Goal: Task Accomplishment & Management: Complete application form

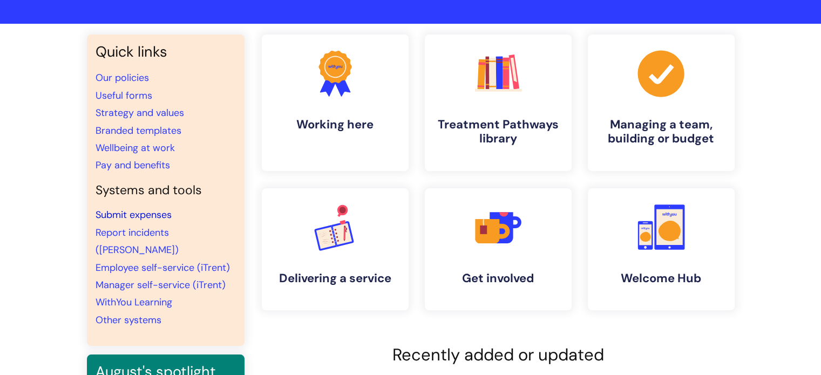
scroll to position [162, 0]
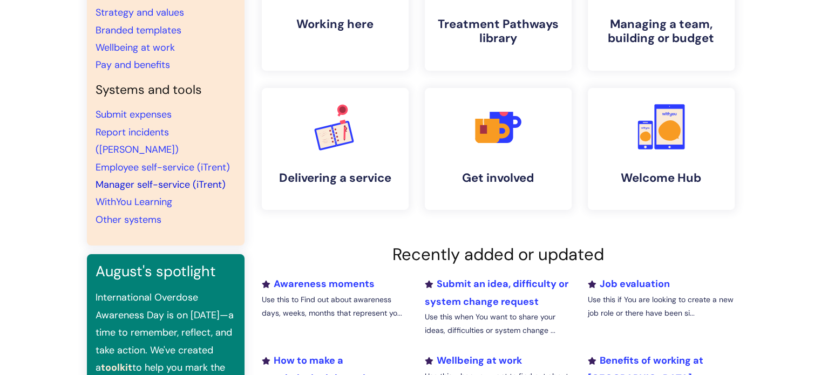
click at [127, 178] on link "Manager self-service (iTrent)" at bounding box center [161, 184] width 130 height 13
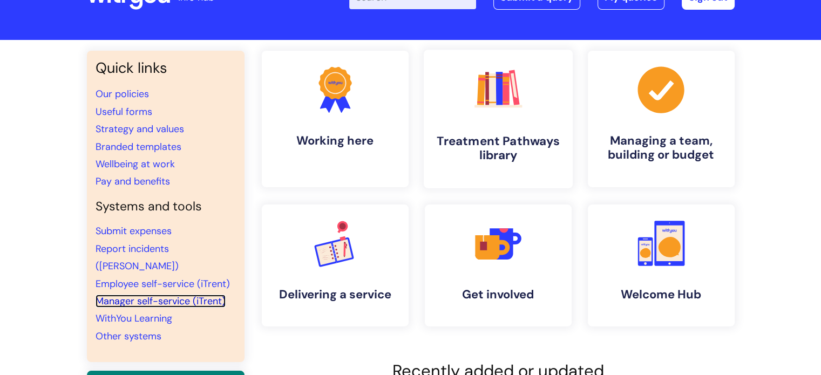
scroll to position [0, 0]
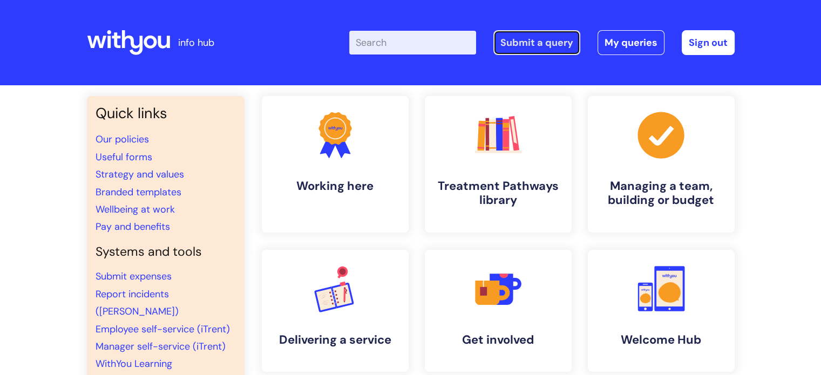
click at [536, 39] on link "Submit a query" at bounding box center [537, 42] width 87 height 25
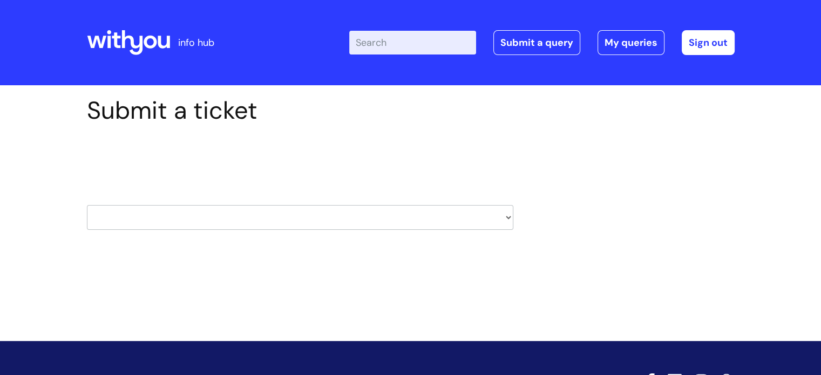
click at [505, 215] on select "HR / People IT and Support Clinical Drug Alerts Finance Accounts Data Support T…" at bounding box center [300, 217] width 427 height 25
select select "it_and_support"
click at [87, 205] on select "HR / People IT and Support Clinical Drug Alerts Finance Accounts Data Support T…" at bounding box center [300, 217] width 427 height 25
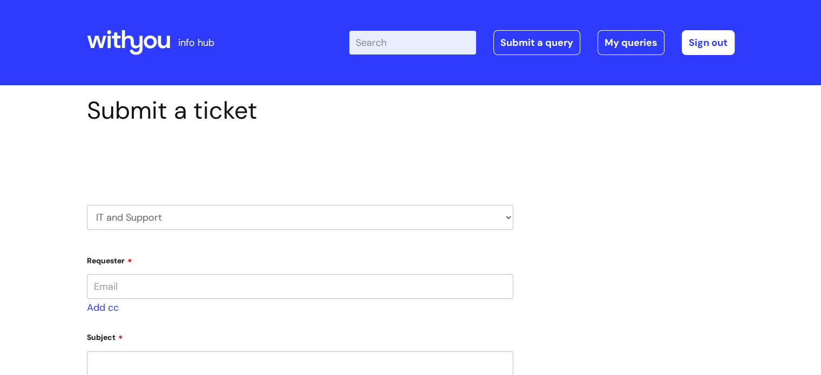
type input "[PERSON_NAME][EMAIL_ADDRESS][PERSON_NAME][DOMAIN_NAME]"
select select "80004286563"
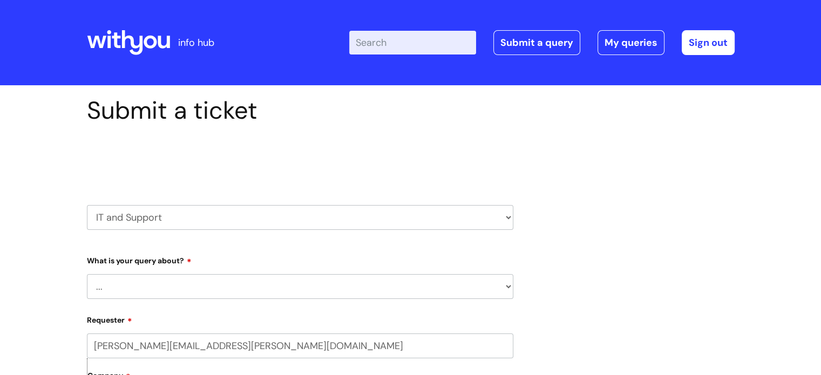
click at [507, 287] on select "... Mobile Phone Reset & MFA Accounts, Starters and Leavers IT Hardware issue I…" at bounding box center [300, 286] width 427 height 25
select select "Accounts, Starters and Leavers"
click at [87, 274] on select "... Mobile Phone Reset & MFA Accounts, Starters and Leavers IT Hardware issue I…" at bounding box center [300, 286] width 427 height 25
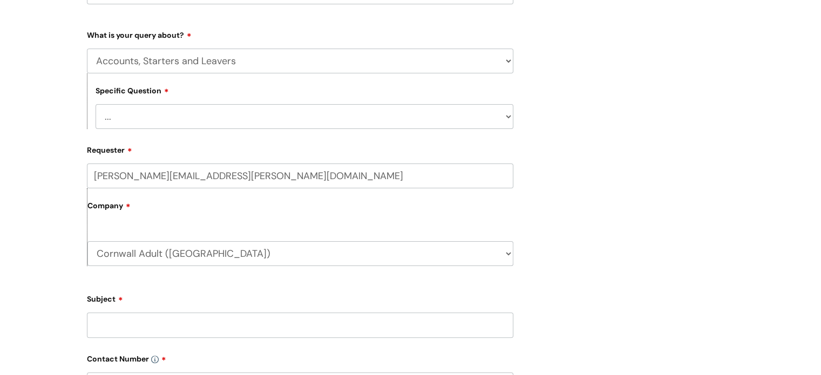
scroll to position [270, 0]
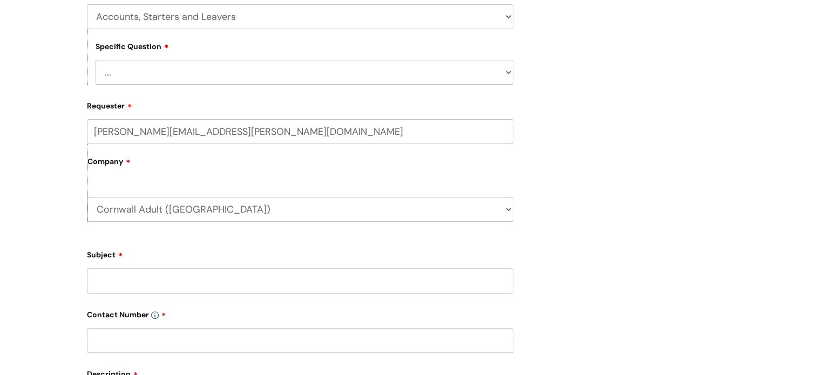
click at [506, 72] on select "... I have a new starter I have a leaver I need to make a change to an account …" at bounding box center [305, 72] width 418 height 25
select select "I need to make a change to an account"
click at [96, 60] on select "... I have a new starter I have a leaver I need to make a change to an account …" at bounding box center [305, 72] width 418 height 25
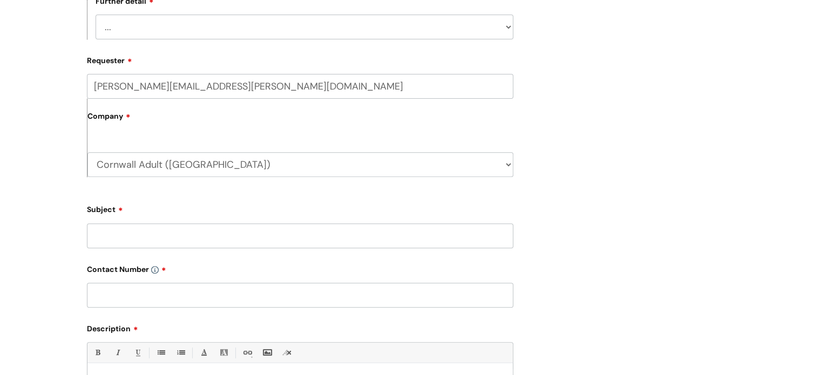
scroll to position [432, 0]
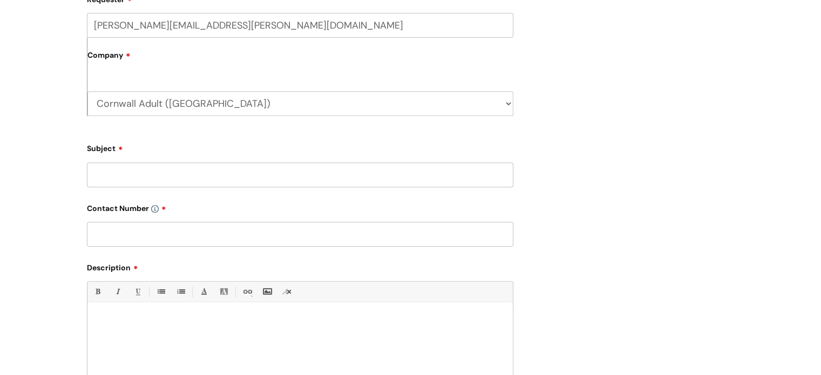
click at [292, 171] on input "Subject" at bounding box center [300, 175] width 427 height 25
type input "Transfer of Manager on itrent"
drag, startPoint x: 217, startPoint y: 228, endPoint x: 217, endPoint y: 235, distance: 6.5
click at [217, 235] on input "text" at bounding box center [300, 234] width 427 height 25
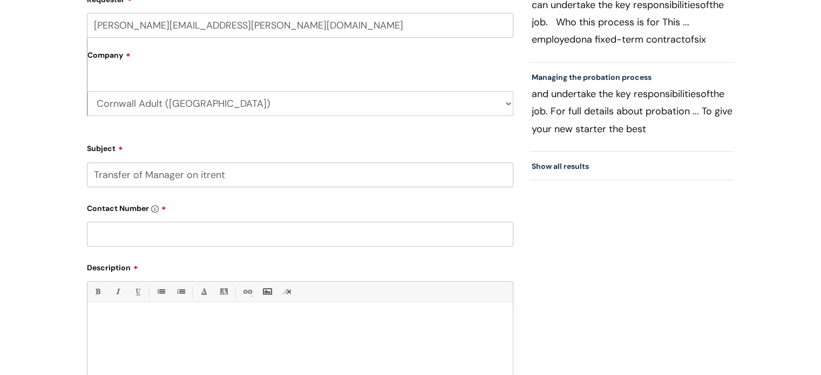
click at [219, 234] on input "text" at bounding box center [300, 234] width 427 height 25
type input "07974 789447"
click at [169, 321] on p at bounding box center [300, 321] width 409 height 10
click at [214, 346] on div "Hello, Please may I request the transfer of manger to" at bounding box center [299, 345] width 425 height 75
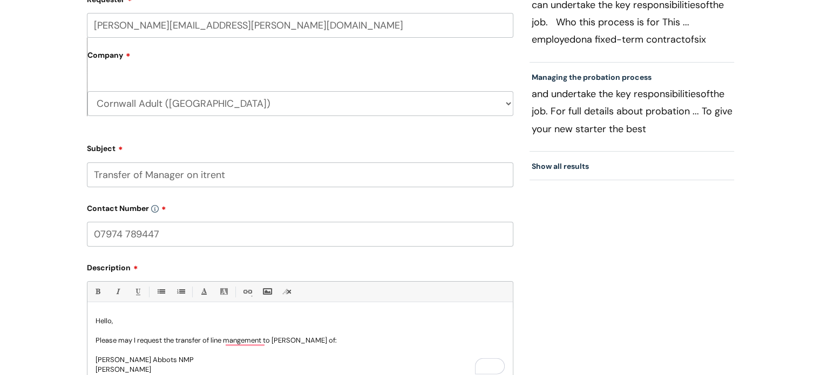
click at [126, 370] on p "[PERSON_NAME]" at bounding box center [300, 370] width 409 height 10
click at [272, 340] on p "Please may I request the transfer of line management to [PERSON_NAME] of:" at bounding box center [300, 341] width 409 height 10
click at [269, 340] on p "Please may I request the transfer of line management to [PERSON_NAME] of:" at bounding box center [300, 341] width 409 height 10
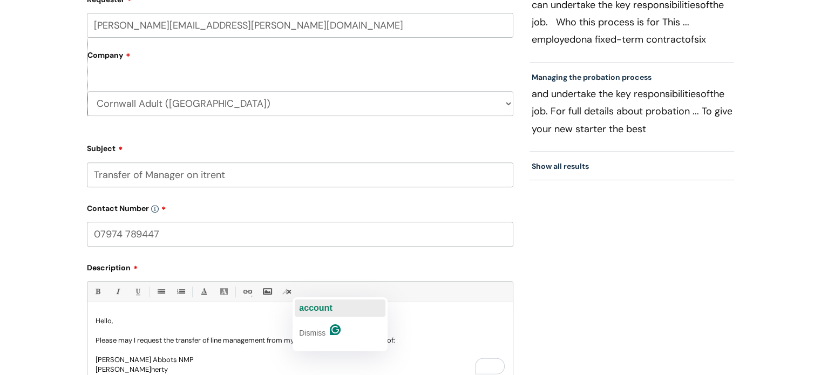
click at [339, 306] on button "account" at bounding box center [340, 308] width 91 height 17
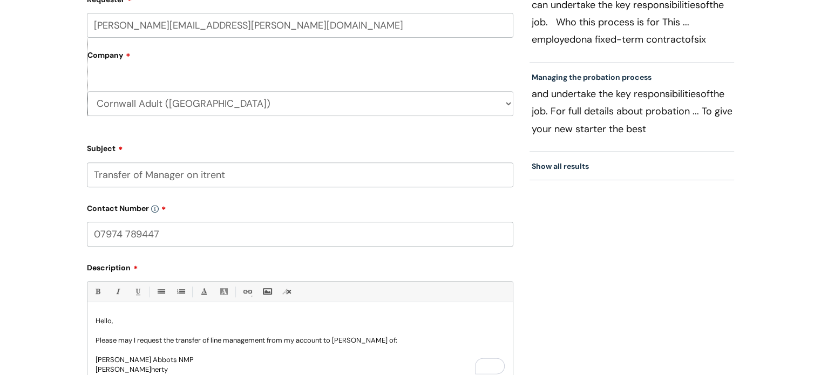
scroll to position [540, 0]
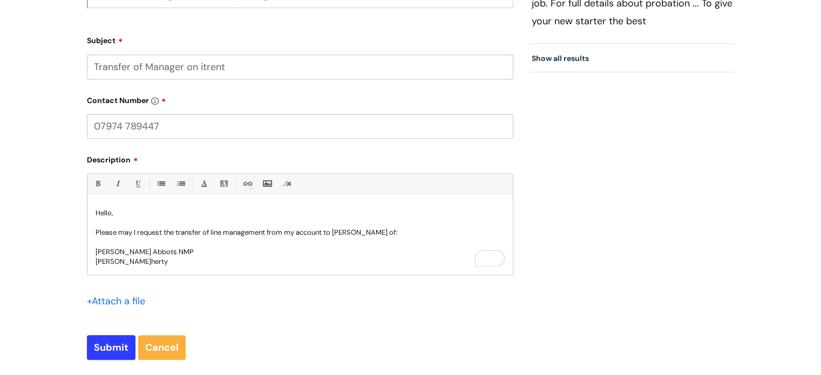
click at [148, 263] on p "[PERSON_NAME] Do [PERSON_NAME]" at bounding box center [300, 262] width 409 height 10
drag, startPoint x: 136, startPoint y: 248, endPoint x: 153, endPoint y: 249, distance: 17.3
click at [153, 249] on p "[PERSON_NAME] Abbots NMP" at bounding box center [300, 252] width 409 height 10
drag, startPoint x: 146, startPoint y: 261, endPoint x: 162, endPoint y: 259, distance: 16.3
click at [162, 259] on p "[PERSON_NAME] Do [PERSON_NAME] N<" at bounding box center [300, 262] width 409 height 10
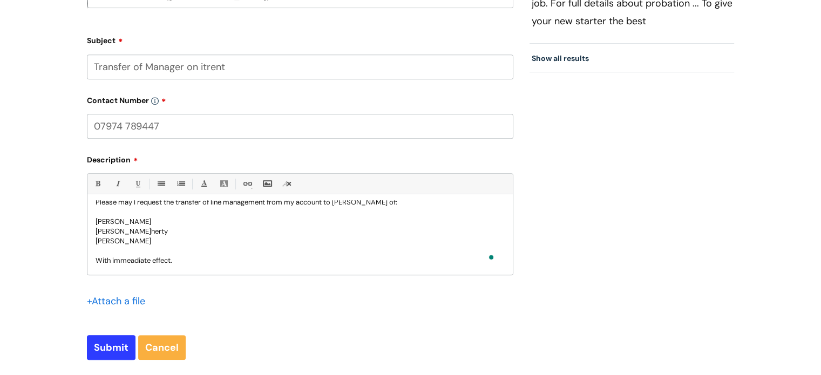
scroll to position [40, 0]
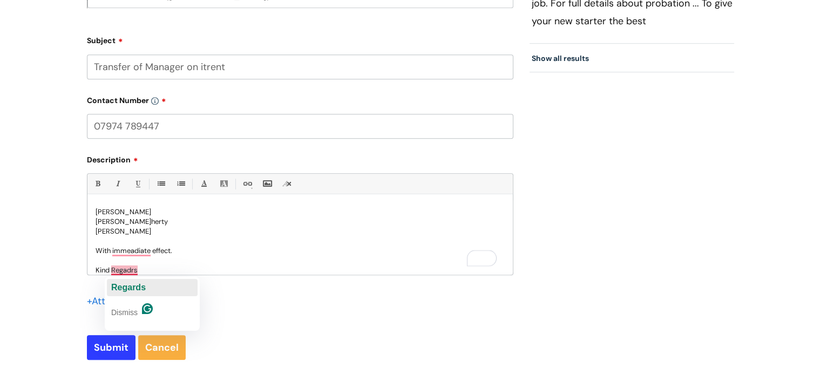
click at [133, 289] on span "Regards" at bounding box center [128, 287] width 35 height 9
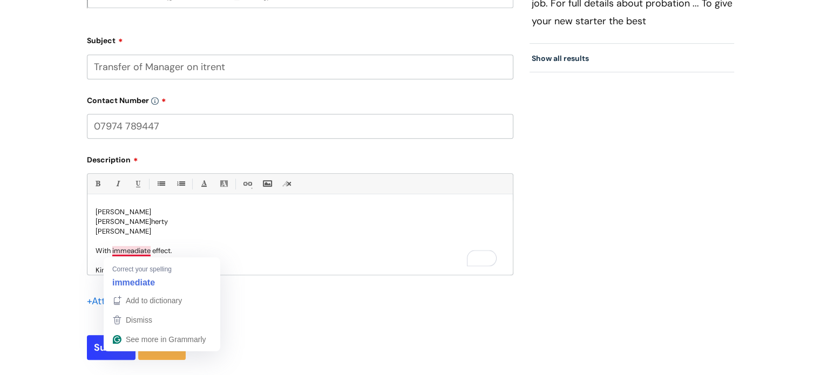
click at [133, 250] on p "With immeadiate effect." at bounding box center [300, 251] width 409 height 10
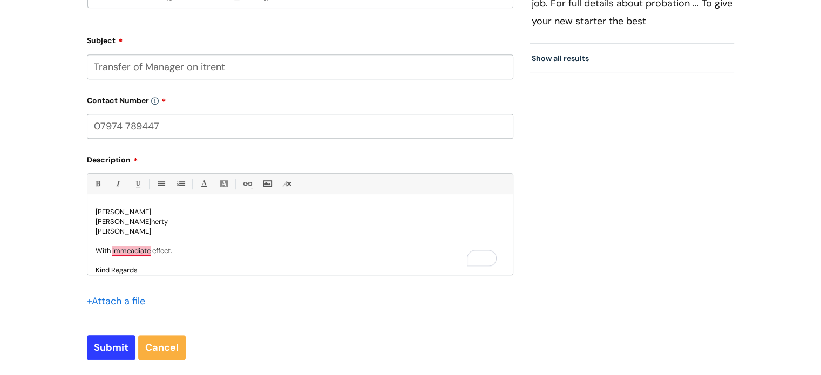
click at [141, 251] on p "With immea diate effect." at bounding box center [300, 251] width 409 height 10
click at [136, 249] on p "With immea diate effect." at bounding box center [300, 251] width 409 height 10
click at [130, 268] on span "immediate" at bounding box center [133, 267] width 43 height 9
click at [113, 349] on input "Submit" at bounding box center [111, 347] width 49 height 25
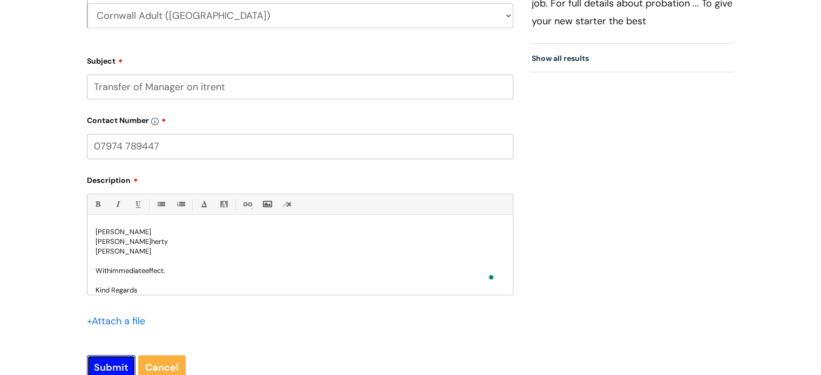
scroll to position [559, 0]
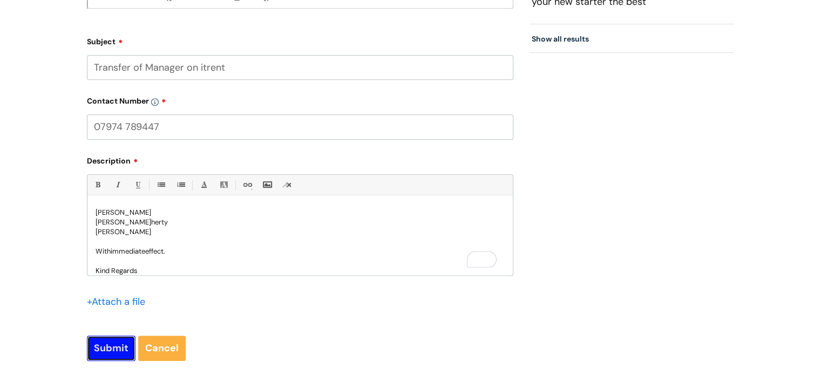
click at [111, 348] on input "Submit" at bounding box center [111, 348] width 49 height 25
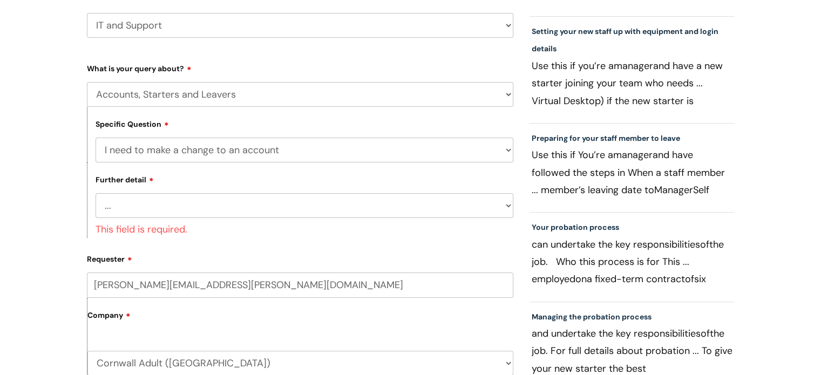
scroll to position [181, 0]
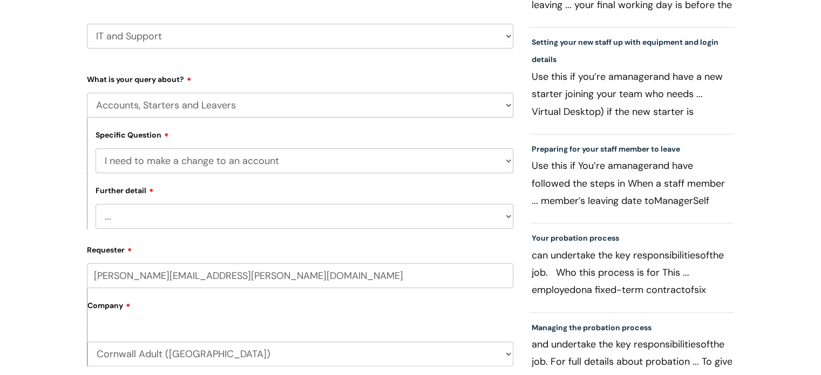
click at [510, 217] on select "... I need to amend the name, details or access of an account I need to reinsta…" at bounding box center [305, 216] width 418 height 25
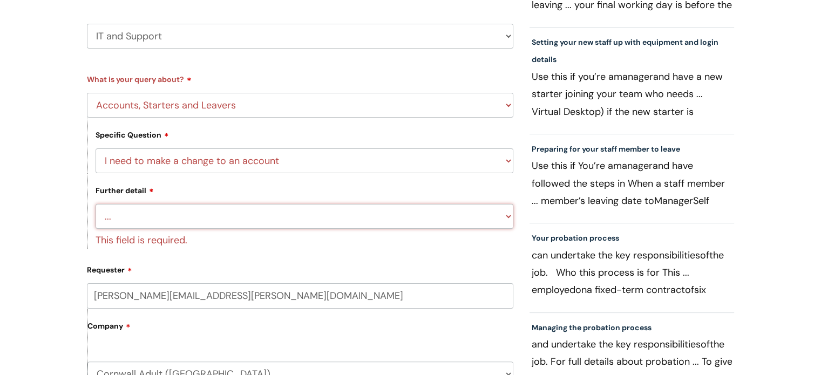
select select "I need to amend the name, details or access of an account"
click at [96, 204] on select "... I need to amend the name, details or access of an account I need to reinsta…" at bounding box center [305, 216] width 418 height 25
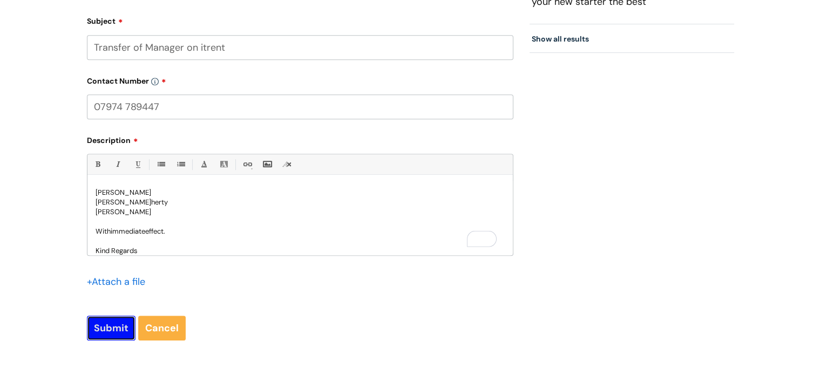
scroll to position [540, 0]
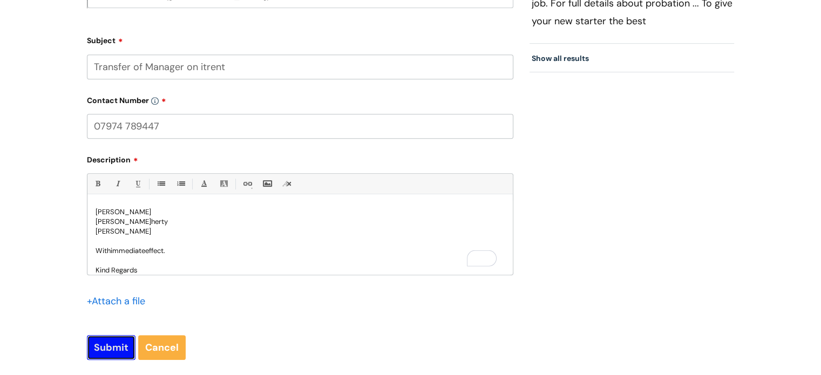
click at [112, 349] on input "Submit" at bounding box center [111, 347] width 49 height 25
type input "Please Wait..."
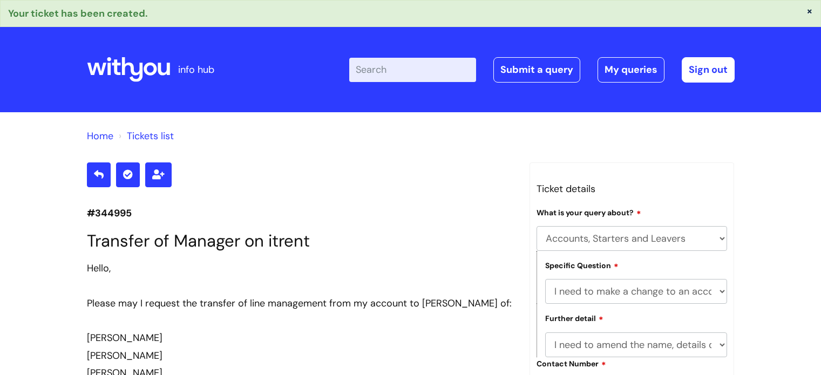
select select "Accounts, Starters and Leavers"
select select "I need to make a change to an account"
select select "I need to amend the name, details or access of an account"
